Goal: Information Seeking & Learning: Understand process/instructions

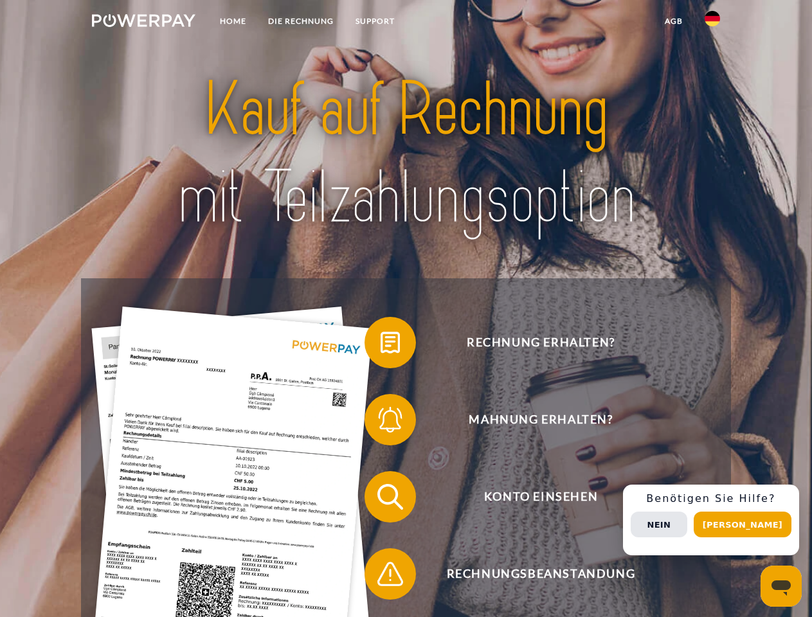
click at [143, 23] on img at bounding box center [144, 20] width 104 height 13
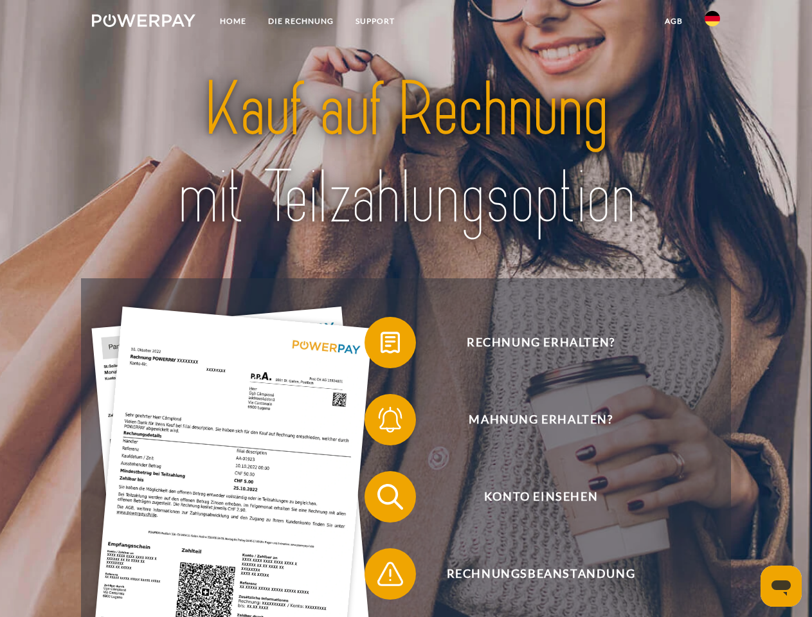
click at [712, 23] on img at bounding box center [712, 18] width 15 height 15
click at [673, 21] on link "agb" at bounding box center [674, 21] width 40 height 23
click at [381, 345] on span at bounding box center [371, 343] width 64 height 64
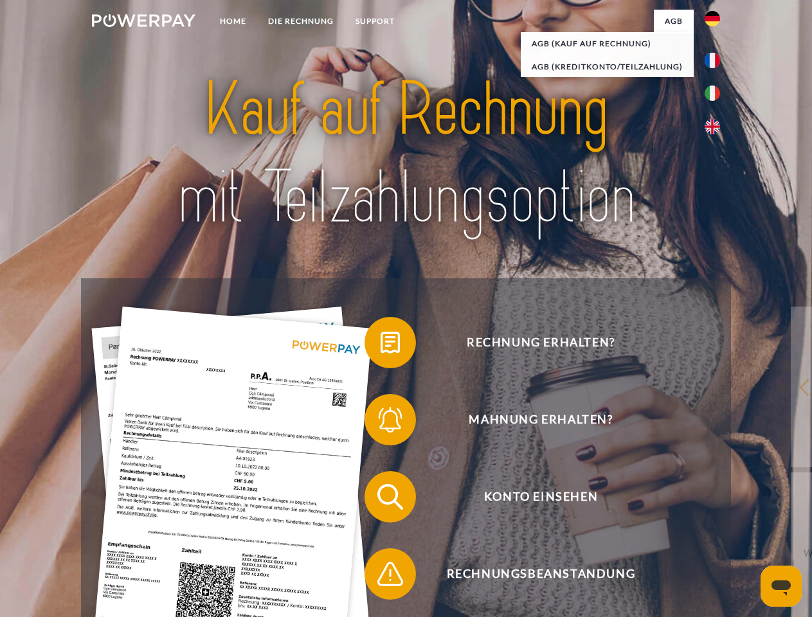
click at [381, 422] on div "Rechnung erhalten? Mahnung erhalten? Konto einsehen" at bounding box center [405, 535] width 649 height 514
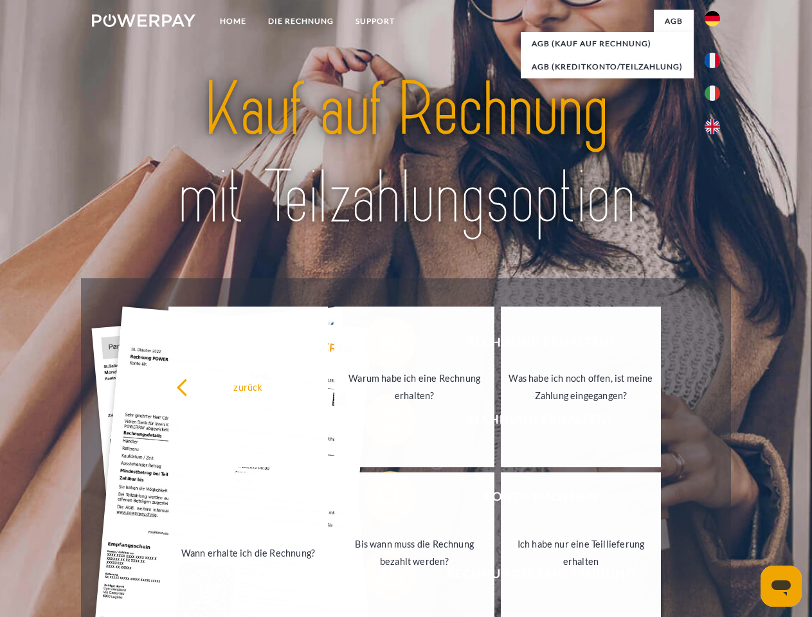
click at [381, 500] on link "Bis wann muss die Rechnung bezahlt werden?" at bounding box center [414, 553] width 160 height 161
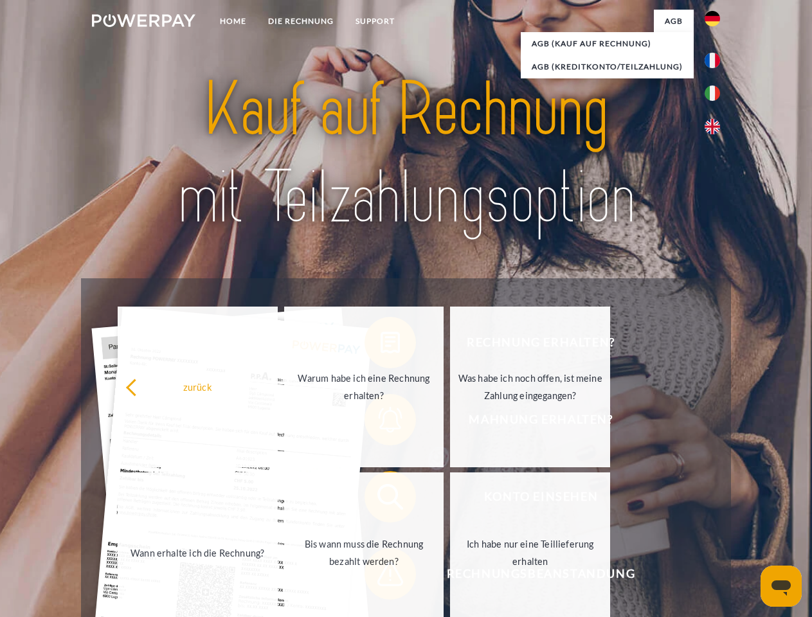
click at [381, 577] on span at bounding box center [371, 574] width 64 height 64
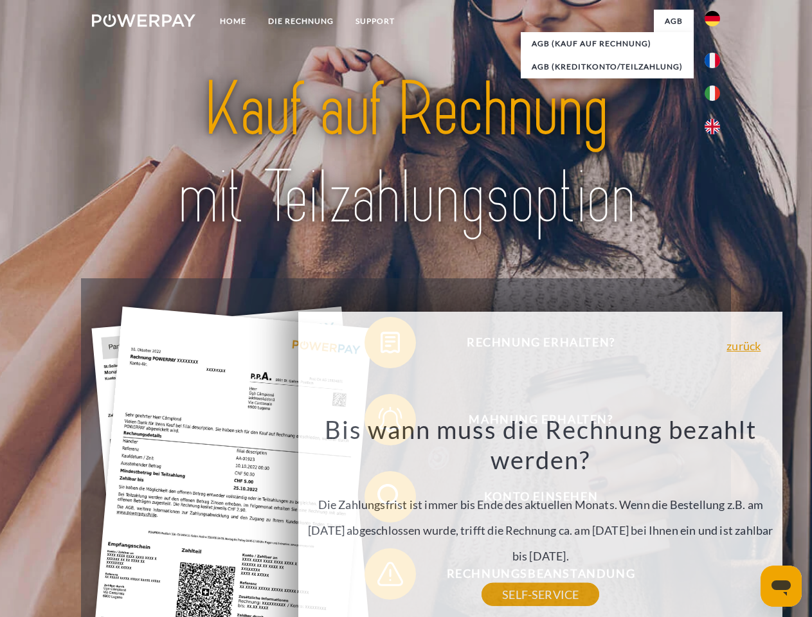
click at [716, 520] on div "Rechnung erhalten? Mahnung erhalten? Konto einsehen" at bounding box center [405, 535] width 649 height 514
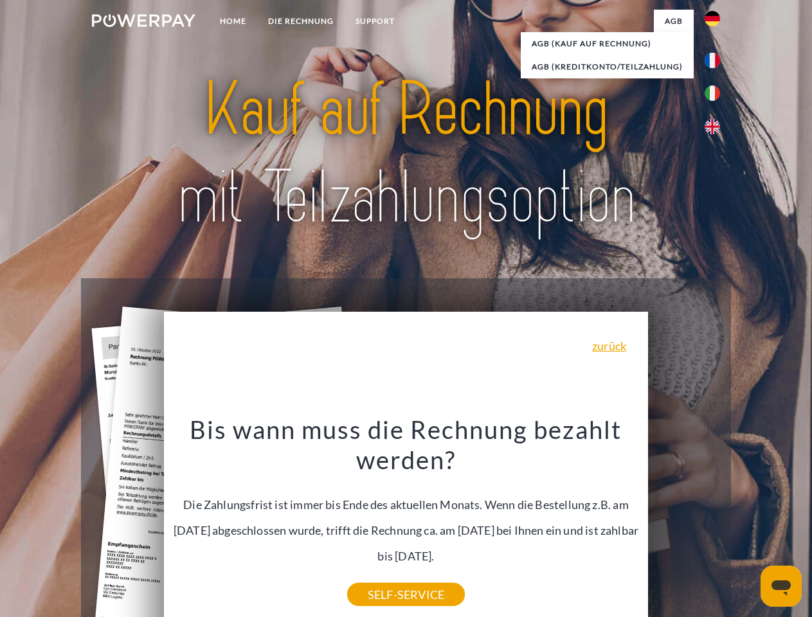
click at [684, 523] on span "Konto einsehen" at bounding box center [540, 496] width 315 height 51
click at [747, 525] on header "Home DIE RECHNUNG SUPPORT" at bounding box center [406, 444] width 812 height 888
